Goal: Information Seeking & Learning: Compare options

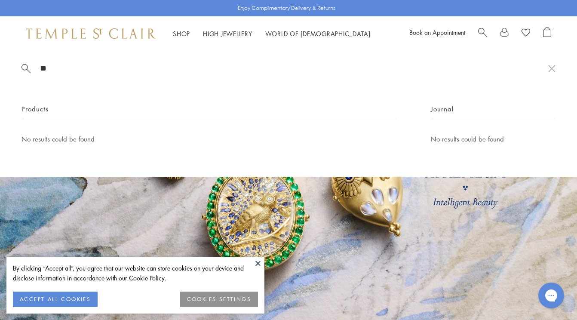
type input "*"
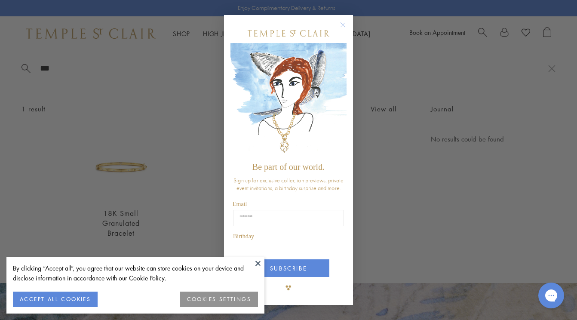
type input "***"
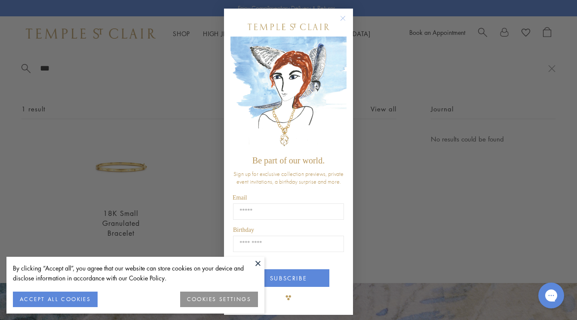
click at [339, 15] on circle "Close dialog" at bounding box center [343, 18] width 10 height 10
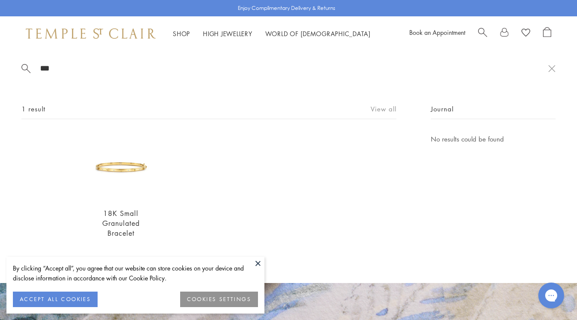
click at [382, 105] on link "View all" at bounding box center [383, 108] width 26 height 9
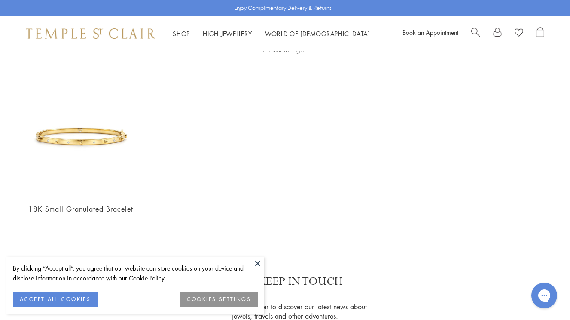
scroll to position [55, 0]
click at [471, 30] on div "Book an Appointment" at bounding box center [474, 33] width 142 height 13
click at [474, 31] on span "Search" at bounding box center [475, 31] width 9 height 9
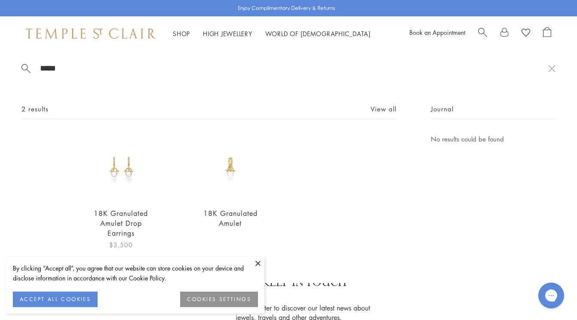
type input "*****"
click at [132, 174] on img at bounding box center [121, 167] width 67 height 67
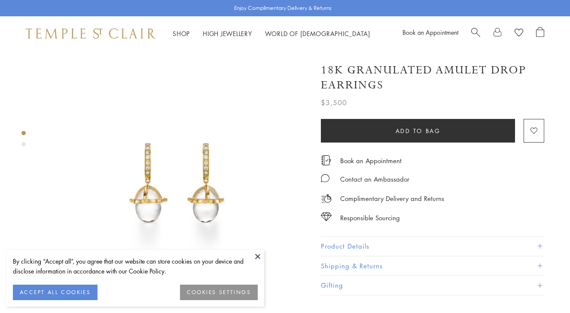
click at [358, 245] on button "Product Details" at bounding box center [432, 246] width 223 height 19
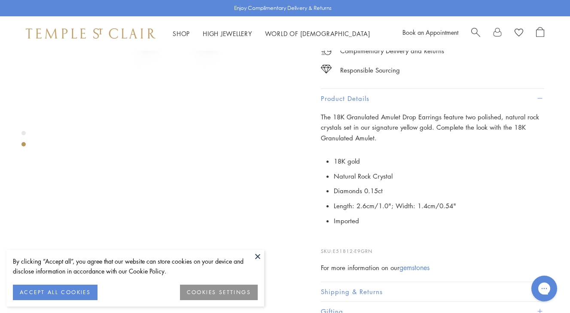
scroll to position [196, 0]
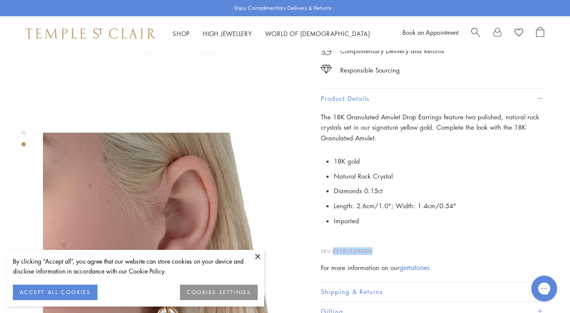
drag, startPoint x: 375, startPoint y: 250, endPoint x: 336, endPoint y: 251, distance: 39.1
click at [336, 251] on p "SKU: E51812-E9GRN" at bounding box center [432, 247] width 223 height 16
copy span "E51812-E9GRN"
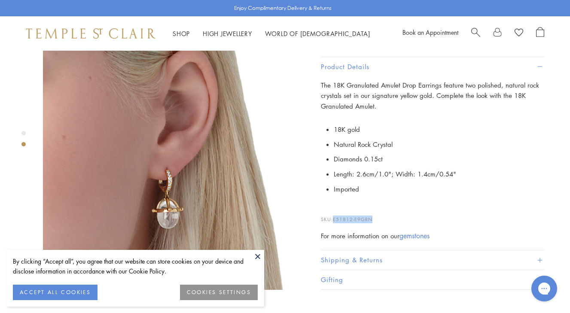
scroll to position [304, 0]
click at [475, 30] on span "Search" at bounding box center [475, 31] width 9 height 9
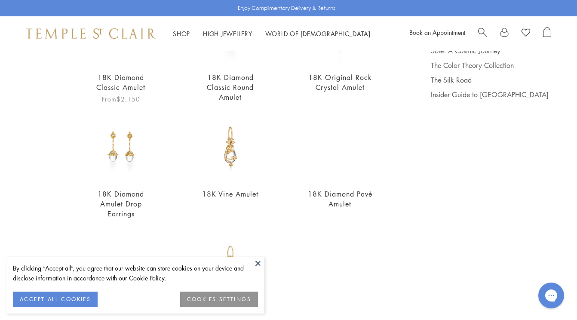
scroll to position [136, 0]
type input "******"
click at [222, 147] on img at bounding box center [230, 147] width 67 height 67
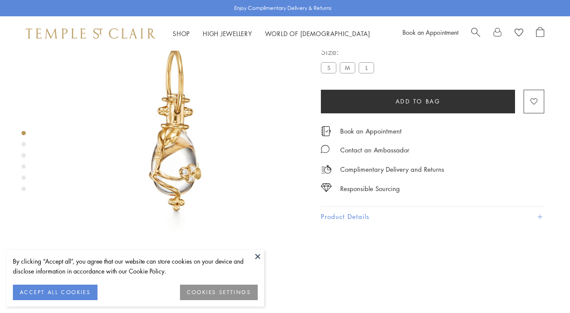
click at [251, 257] on button at bounding box center [257, 256] width 13 height 13
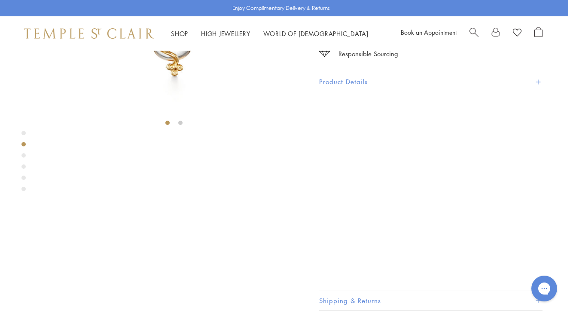
scroll to position [185, 2]
click at [357, 92] on button "Product Details" at bounding box center [430, 82] width 223 height 19
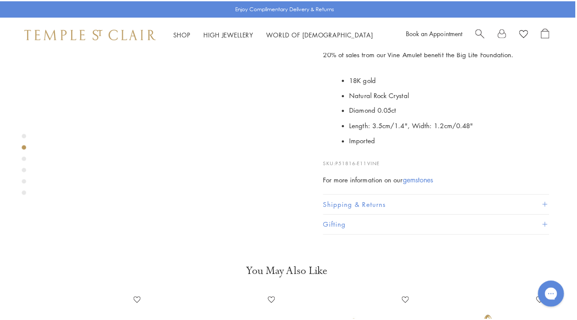
scroll to position [289, 2]
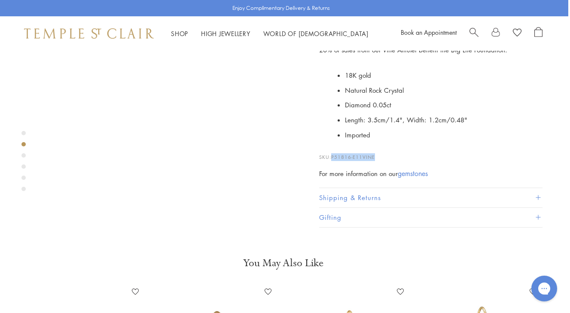
drag, startPoint x: 377, startPoint y: 218, endPoint x: 333, endPoint y: 223, distance: 43.7
click at [333, 161] on p "SKU: P51816-E11VINE" at bounding box center [430, 153] width 223 height 16
copy span "P51816-E11VINE"
click at [471, 30] on span "Search" at bounding box center [474, 31] width 9 height 9
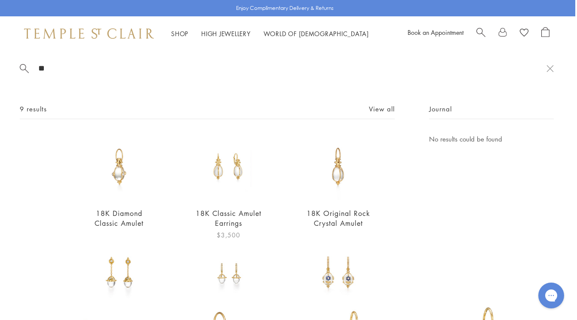
type input "**"
click at [223, 172] on img at bounding box center [229, 167] width 67 height 67
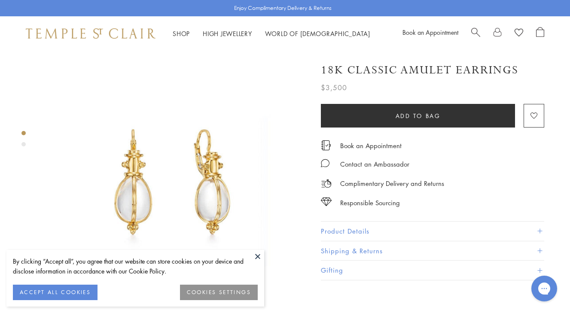
click at [344, 226] on button "Product Details" at bounding box center [432, 231] width 223 height 19
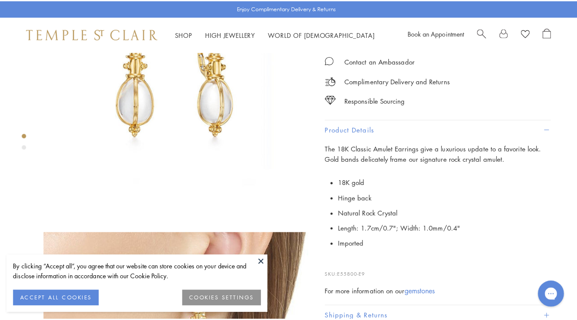
scroll to position [101, 0]
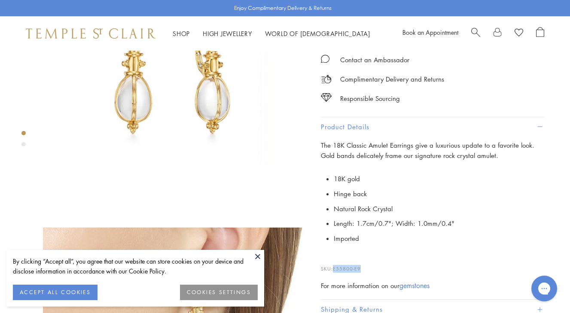
drag, startPoint x: 366, startPoint y: 267, endPoint x: 334, endPoint y: 269, distance: 32.3
click at [334, 269] on p "SKU: E55800-E9" at bounding box center [432, 265] width 223 height 16
copy span "E55800-E9"
click at [31, 16] on div "Shop Shop Categories Amulets Pendants & Charms Lockets Chains & Leather Cords E…" at bounding box center [285, 33] width 570 height 34
click at [475, 34] on span "Search" at bounding box center [475, 31] width 9 height 9
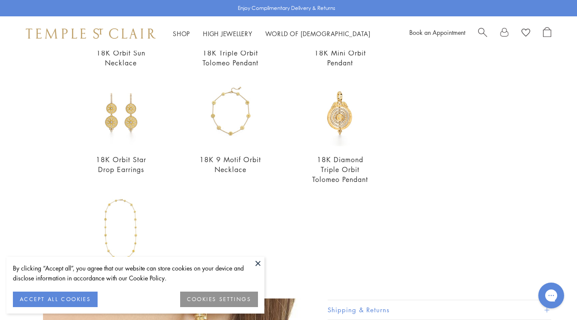
scroll to position [271, 0]
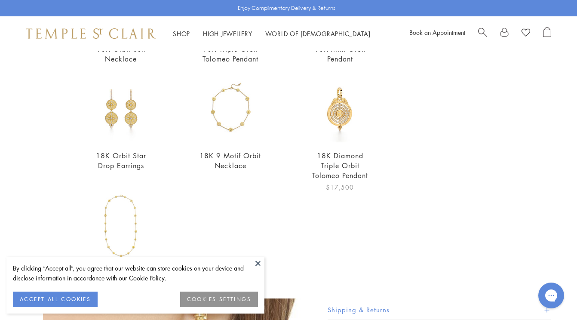
type input "*****"
click at [339, 118] on img at bounding box center [339, 109] width 67 height 67
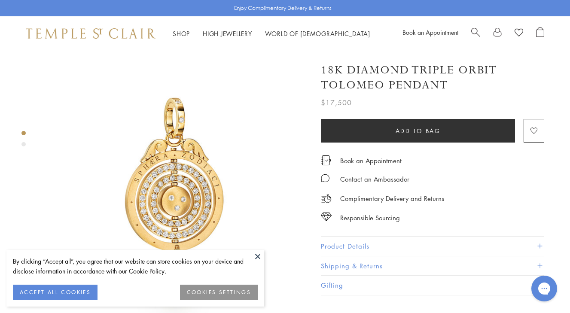
click at [346, 245] on button "Product Details" at bounding box center [432, 246] width 223 height 19
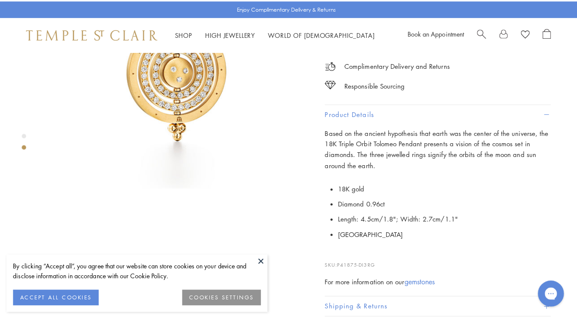
scroll to position [153, 0]
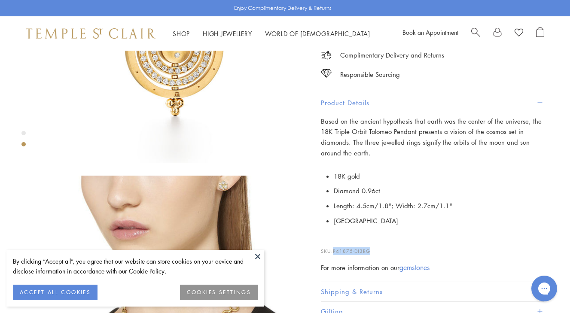
drag, startPoint x: 374, startPoint y: 248, endPoint x: 335, endPoint y: 251, distance: 39.6
click at [335, 251] on p "SKU: P41875-DI3RG" at bounding box center [432, 247] width 223 height 16
copy span "P41875-DI3RG"
click at [42, 154] on div at bounding box center [167, 169] width 334 height 543
click at [472, 30] on span "Search" at bounding box center [475, 31] width 9 height 9
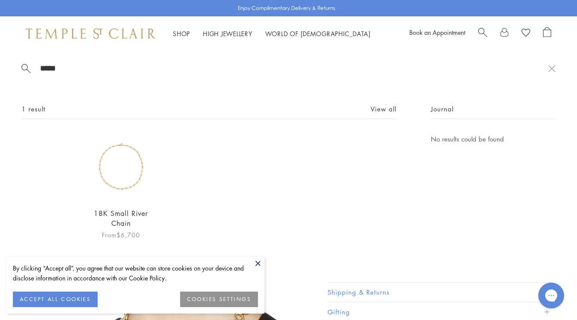
type input "*****"
click at [111, 169] on img at bounding box center [121, 167] width 67 height 67
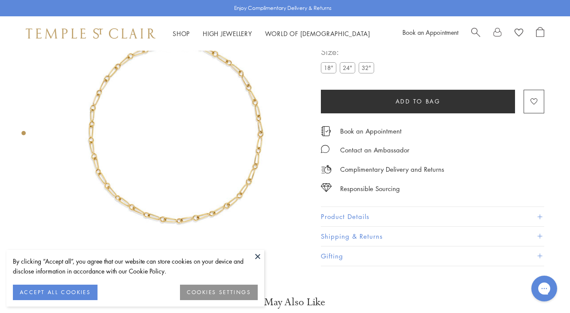
click at [347, 220] on button "Product Details" at bounding box center [432, 216] width 223 height 19
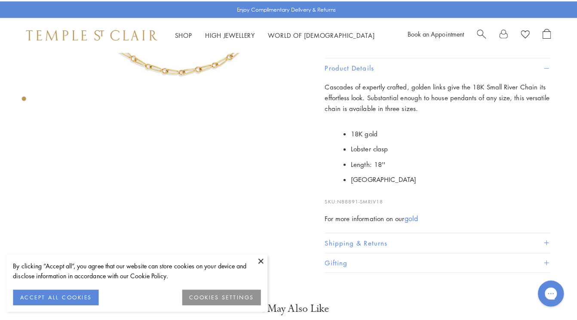
scroll to position [202, 0]
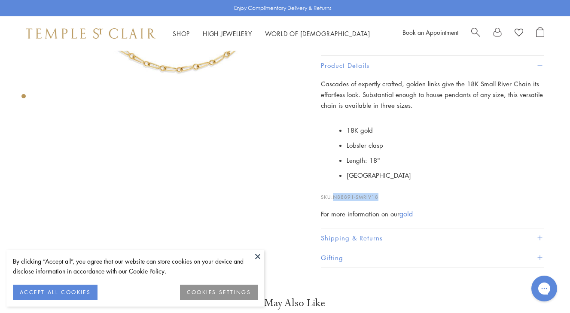
drag, startPoint x: 382, startPoint y: 184, endPoint x: 336, endPoint y: 195, distance: 47.3
click at [336, 195] on p "SKU: N88891-SMRIV18" at bounding box center [432, 193] width 223 height 16
copy span "N88891-SMRIV18"
click at [474, 32] on span "Search" at bounding box center [475, 31] width 9 height 9
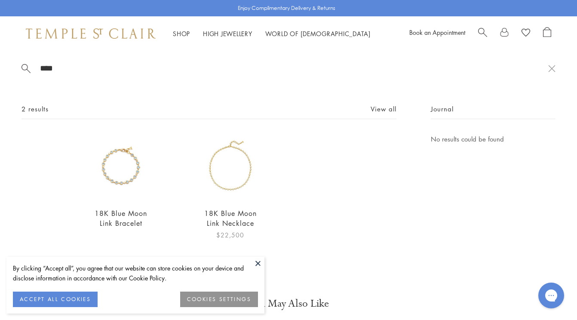
type input "****"
click at [232, 181] on img at bounding box center [230, 167] width 67 height 67
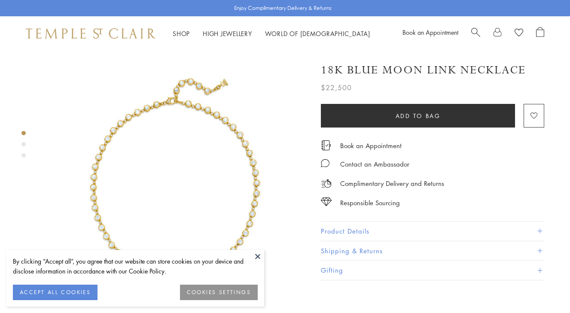
click at [343, 223] on button "Product Details" at bounding box center [432, 231] width 223 height 19
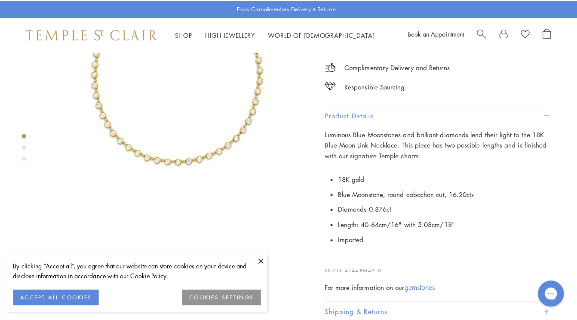
scroll to position [116, 0]
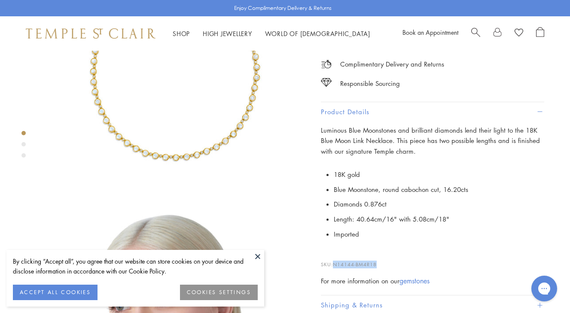
drag, startPoint x: 383, startPoint y: 261, endPoint x: 335, endPoint y: 263, distance: 48.2
click at [335, 263] on p "SKU: N14144-BM4R18" at bounding box center [432, 260] width 223 height 16
copy span "N14144-BM4R18"
click at [474, 33] on span "Search" at bounding box center [475, 31] width 9 height 9
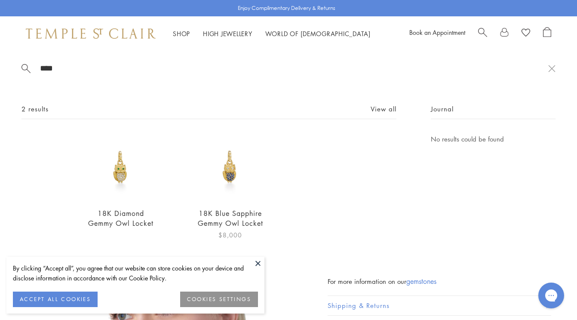
type input "****"
click at [239, 180] on img at bounding box center [230, 167] width 67 height 67
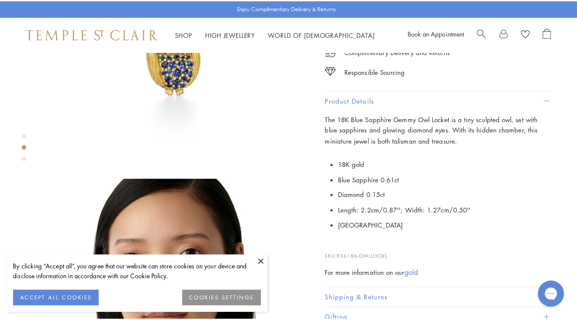
scroll to position [154, 0]
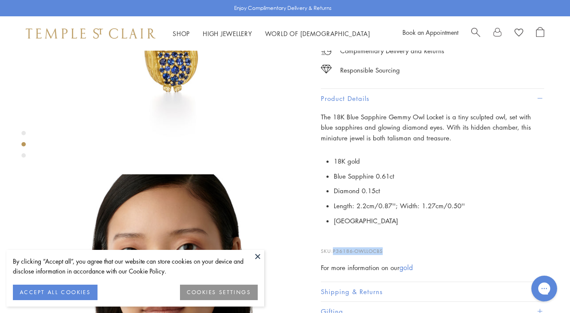
drag, startPoint x: 388, startPoint y: 247, endPoint x: 335, endPoint y: 252, distance: 53.1
click at [335, 252] on p "SKU: P36186-OWLLOCBS" at bounding box center [432, 247] width 223 height 16
copy span "P36186-OWLLOCBS"
click at [558, 40] on div "Shop Shop Categories Amulets Pendants & Charms Lockets Chains & Leather Cords E…" at bounding box center [285, 33] width 570 height 34
click at [479, 31] on span "Search" at bounding box center [475, 31] width 9 height 9
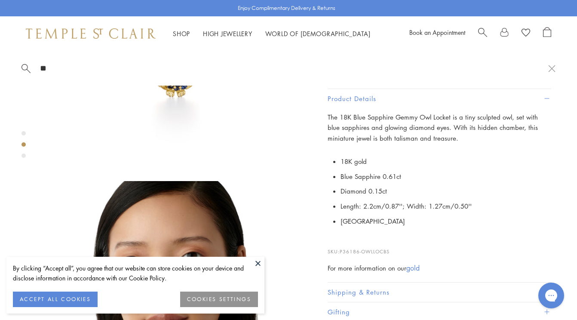
type input "*"
click at [47, 298] on button "ACCEPT ALL COOKIES" at bounding box center [55, 298] width 85 height 15
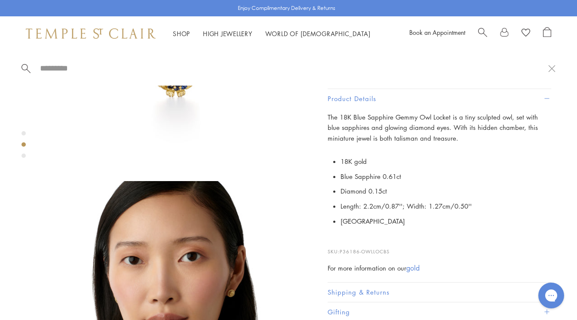
click at [61, 67] on input "search" at bounding box center [293, 68] width 509 height 10
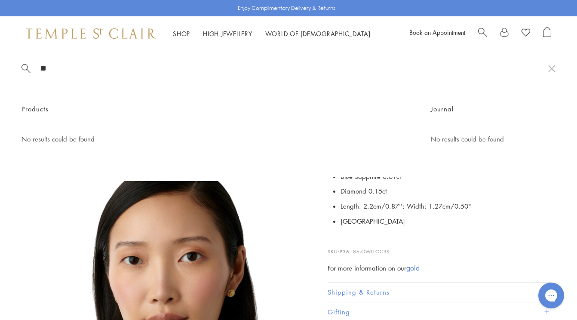
type input "*"
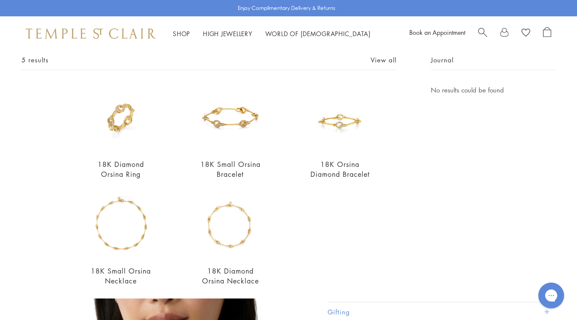
scroll to position [51, 0]
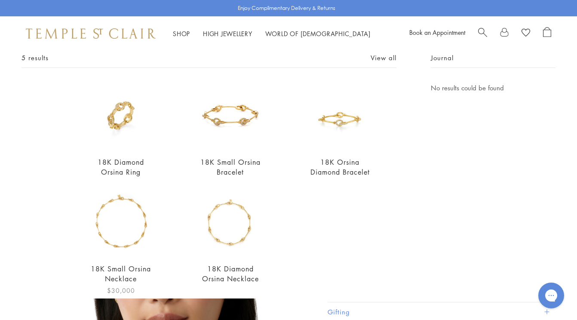
type input "****"
click at [128, 220] on img at bounding box center [121, 222] width 67 height 67
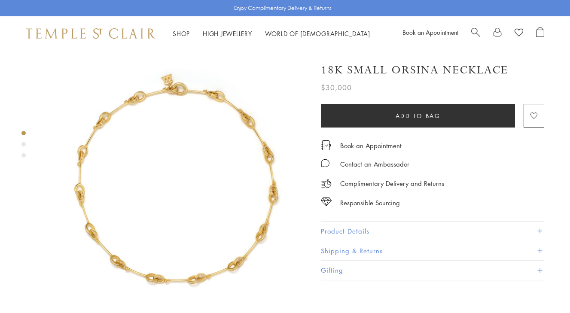
click at [368, 232] on button "Product Details" at bounding box center [432, 231] width 223 height 19
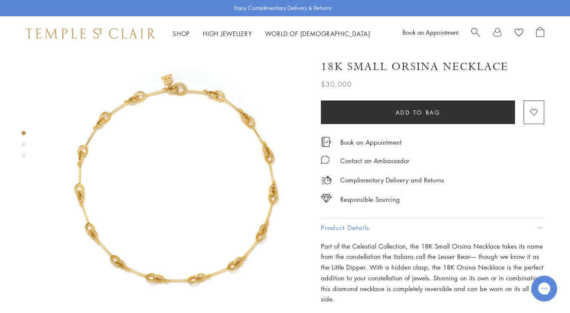
scroll to position [130, 0]
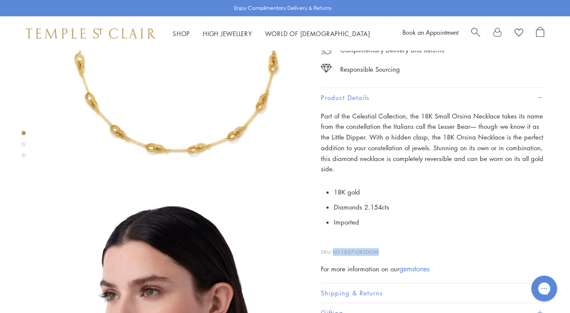
drag, startPoint x: 384, startPoint y: 248, endPoint x: 335, endPoint y: 251, distance: 49.1
click at [335, 251] on p "SKU: N11857-ORSDISM" at bounding box center [432, 248] width 223 height 16
copy span "N11857-ORSDISM"
